Goal: Task Accomplishment & Management: Manage account settings

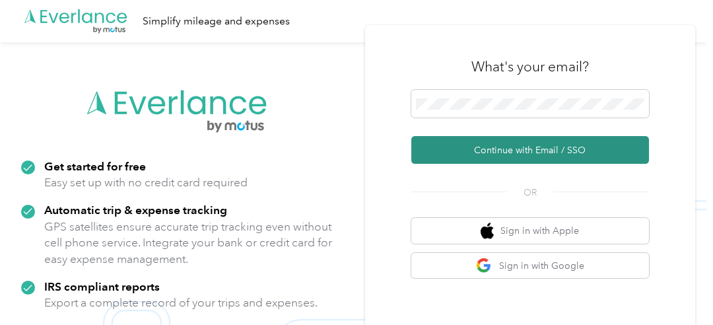
click at [492, 148] on button "Continue with Email / SSO" at bounding box center [530, 150] width 238 height 28
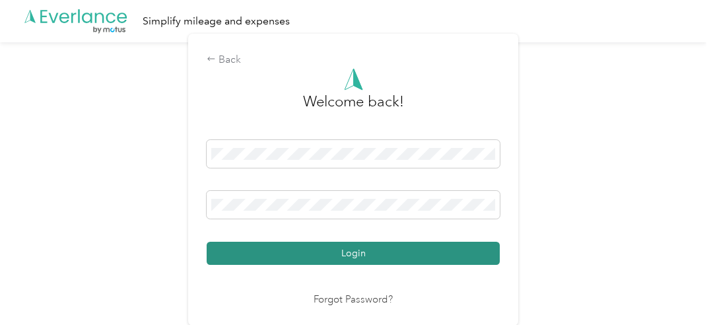
click at [381, 252] on button "Login" at bounding box center [353, 253] width 293 height 23
